Goal: Information Seeking & Learning: Learn about a topic

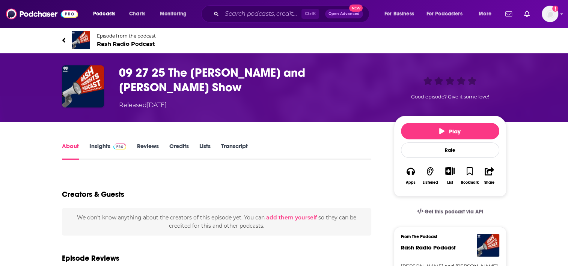
click at [95, 142] on link "Insights" at bounding box center [107, 150] width 37 height 17
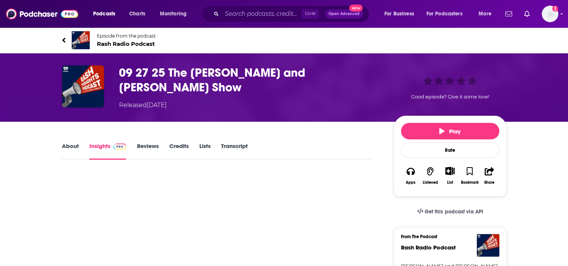
scroll to position [38, 0]
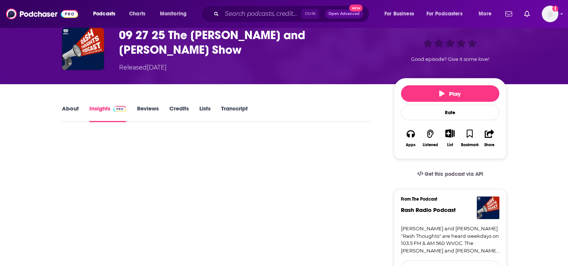
click at [468, 237] on link "[PERSON_NAME] and [PERSON_NAME] "Rash Thoughts" are heard weekdays on 103.5 FM …" at bounding box center [450, 239] width 98 height 29
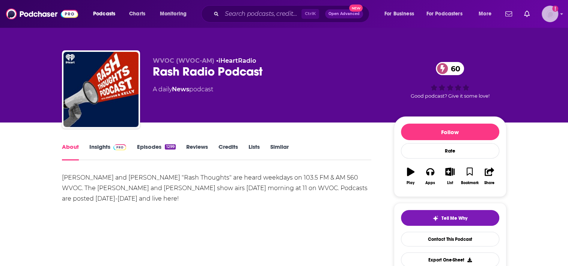
click at [546, 17] on img "Logged in as ColleenO" at bounding box center [550, 14] width 17 height 17
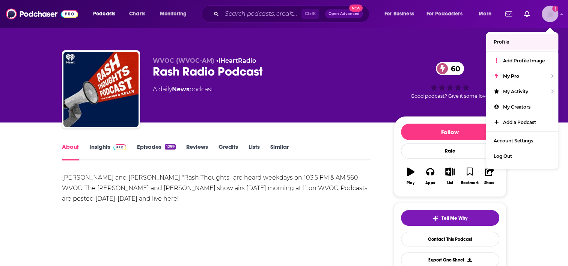
click at [505, 41] on span "Profile" at bounding box center [501, 42] width 15 height 6
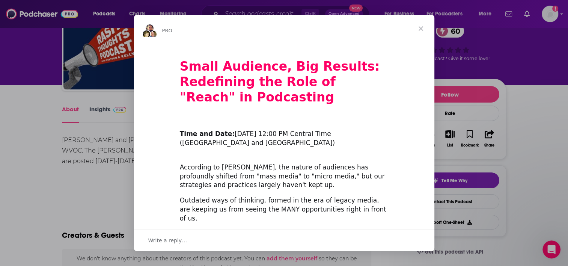
click at [105, 110] on div "Intercom messenger" at bounding box center [284, 133] width 568 height 266
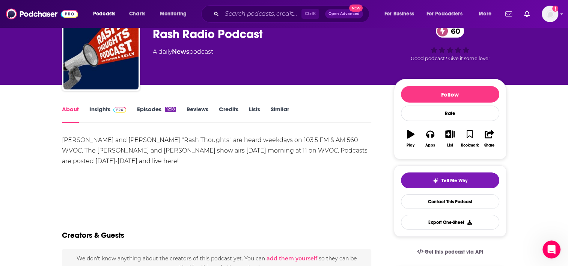
click at [98, 109] on link "Insights" at bounding box center [107, 114] width 37 height 17
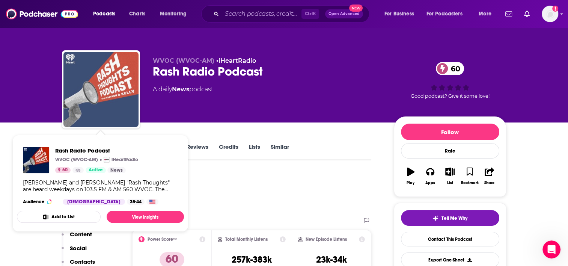
click at [108, 89] on img "Rash Radio Podcast" at bounding box center [100, 89] width 75 height 75
